Goal: Transaction & Acquisition: Purchase product/service

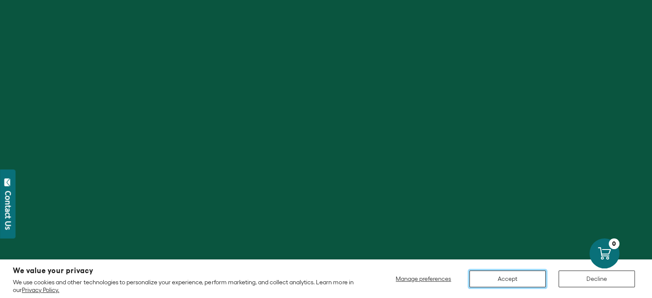
click at [496, 279] on button "Accept" at bounding box center [507, 278] width 76 height 17
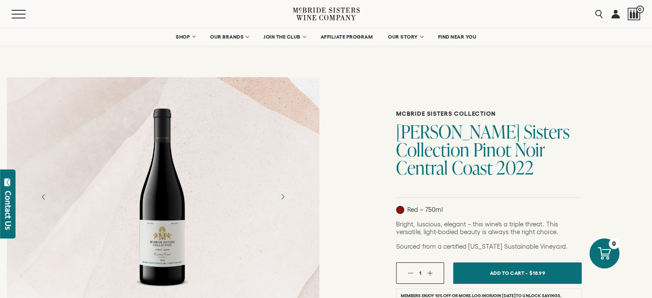
drag, startPoint x: 155, startPoint y: 259, endPoint x: 144, endPoint y: 259, distance: 11.1
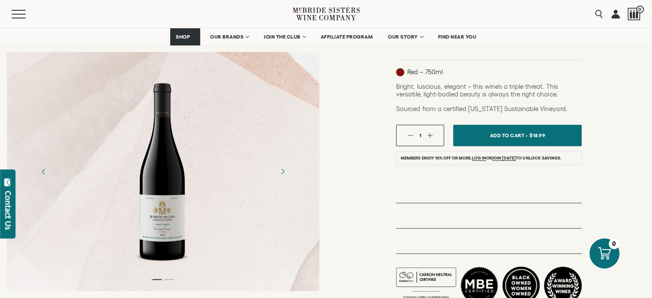
scroll to position [143, 0]
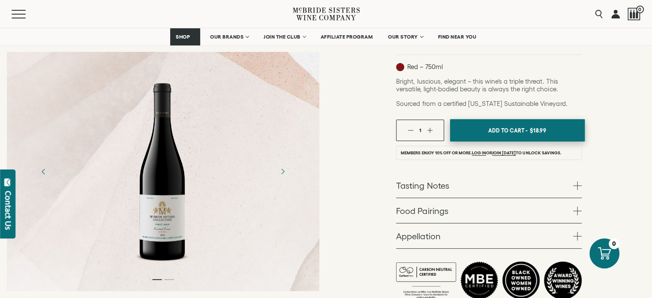
click at [514, 133] on span "Add To Cart -" at bounding box center [507, 130] width 39 height 13
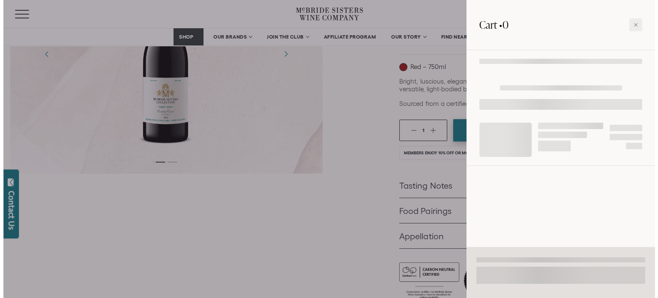
scroll to position [143, 0]
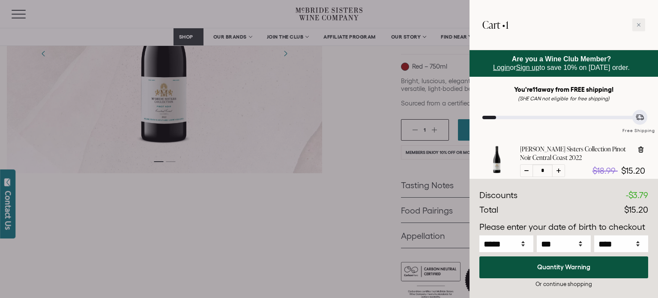
drag, startPoint x: 492, startPoint y: 163, endPoint x: 495, endPoint y: 149, distance: 15.1
click at [495, 149] on div at bounding box center [497, 159] width 29 height 29
